Goal: Task Accomplishment & Management: Use online tool/utility

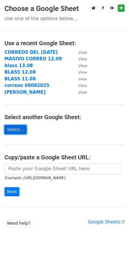
click at [15, 129] on link "Select..." at bounding box center [15, 129] width 22 height 9
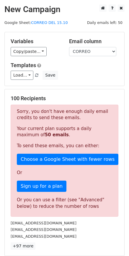
scroll to position [59, 0]
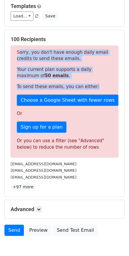
drag, startPoint x: 93, startPoint y: 85, endPoint x: 17, endPoint y: 52, distance: 81.8
click at [17, 52] on div "Sorry, you don't have enough daily email credits to send these emails. Your cur…" at bounding box center [65, 102] width 108 height 112
copy div "Sorry, you don't have enough daily email credits to send these emails. Your cur…"
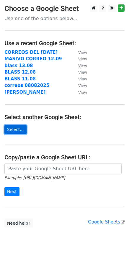
click at [19, 131] on link "Select..." at bounding box center [15, 129] width 22 height 9
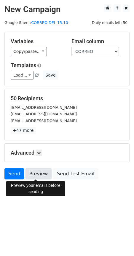
click at [41, 175] on link "Preview" at bounding box center [38, 173] width 26 height 11
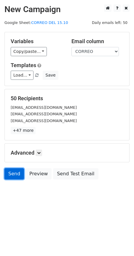
click at [16, 174] on link "Send" at bounding box center [14, 173] width 20 height 11
